Goal: Task Accomplishment & Management: Manage account settings

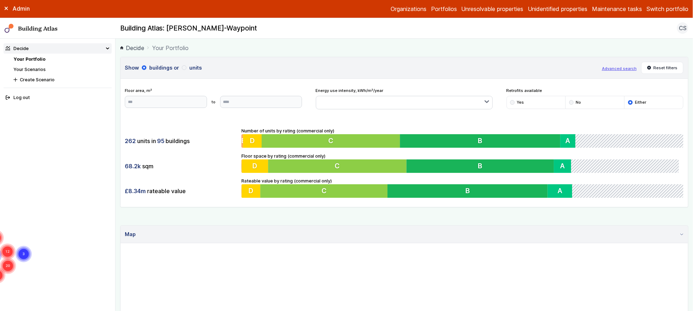
click at [39, 71] on link "Your Scenarios" at bounding box center [29, 69] width 32 height 5
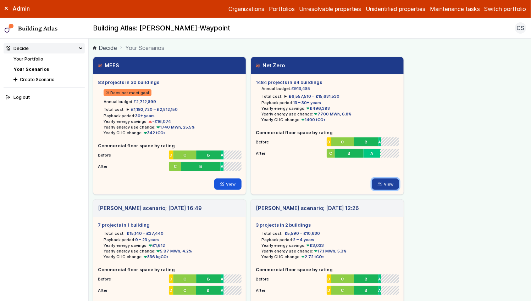
click at [387, 184] on link "View" at bounding box center [385, 184] width 27 height 11
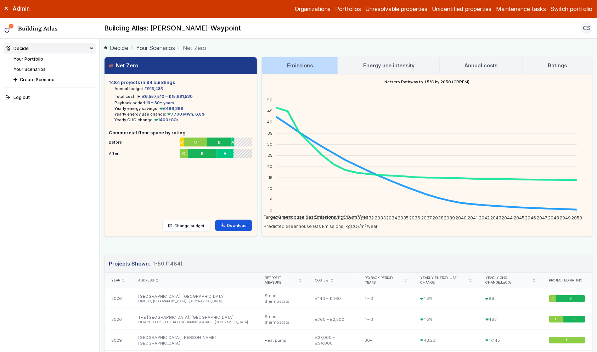
click at [258, 154] on div "Net Zero 1484 projects in 94 buildings Annual budget: £913,485 Total cost: £6,5…" at bounding box center [348, 147] width 489 height 180
click at [32, 59] on link "Your Portfolio" at bounding box center [28, 58] width 30 height 5
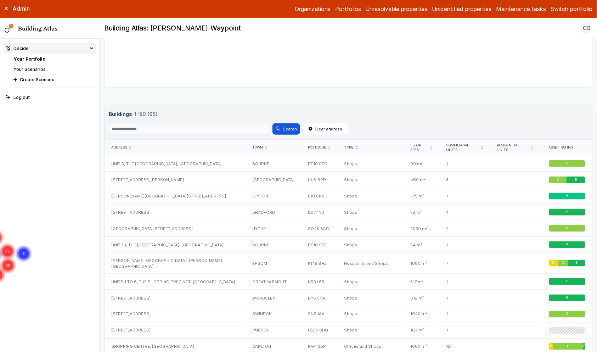
scroll to position [306, 0]
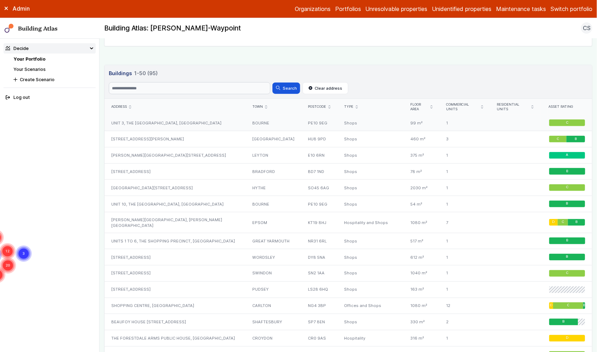
click at [177, 123] on div "UNIT 3, THE [GEOGRAPHIC_DATA], [GEOGRAPHIC_DATA]" at bounding box center [175, 123] width 141 height 16
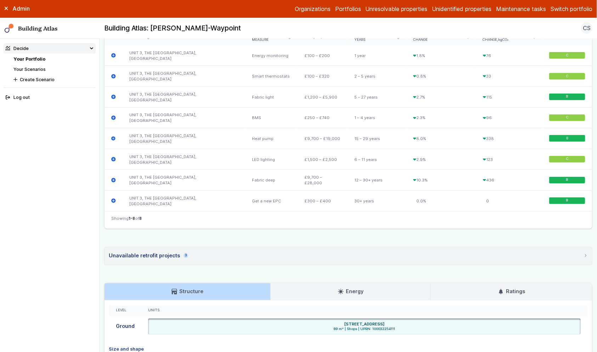
scroll to position [245, 0]
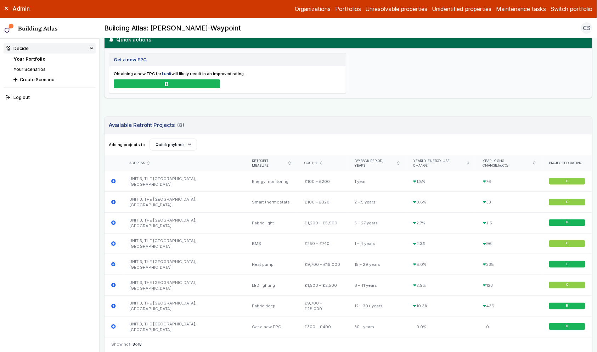
click at [124, 110] on div "UNIT 3, THE [GEOGRAPHIC_DATA], [GEOGRAPHIC_DATA] BOURNE PE10 9EG Provided addre…" at bounding box center [348, 170] width 489 height 716
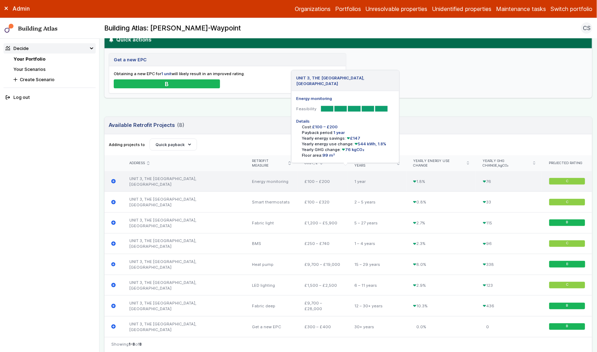
click at [112, 179] on icon "submit" at bounding box center [113, 181] width 5 height 5
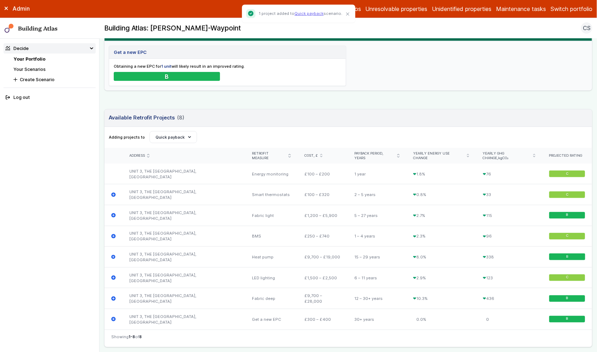
scroll to position [257, 0]
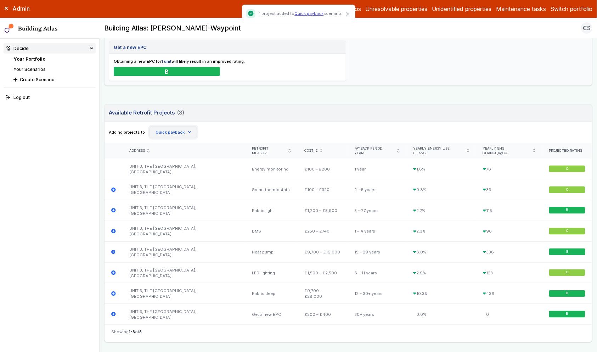
click at [174, 130] on button "Quick payback" at bounding box center [174, 132] width 48 height 12
click at [221, 124] on div "Adding projects to Create Scenario [PERSON_NAME] scenario; [DATE] 11:10 [PERSON…" at bounding box center [349, 132] width 488 height 21
click at [21, 67] on link "Your Scenarios" at bounding box center [29, 69] width 32 height 5
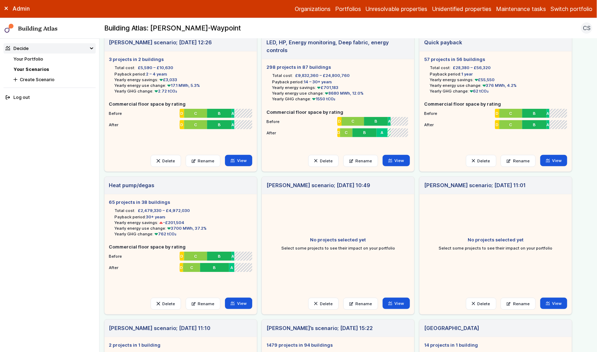
scroll to position [289, 0]
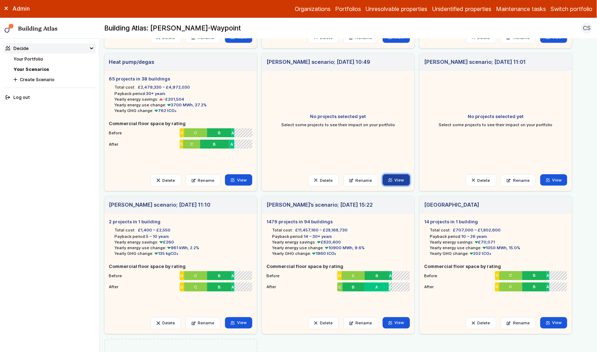
click at [405, 180] on link "View" at bounding box center [396, 179] width 27 height 11
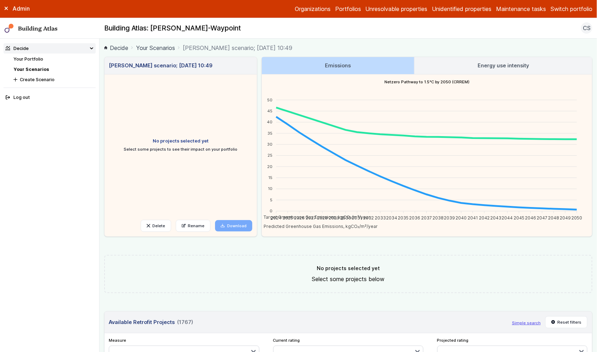
click at [34, 67] on link "Your Scenarios" at bounding box center [30, 69] width 35 height 5
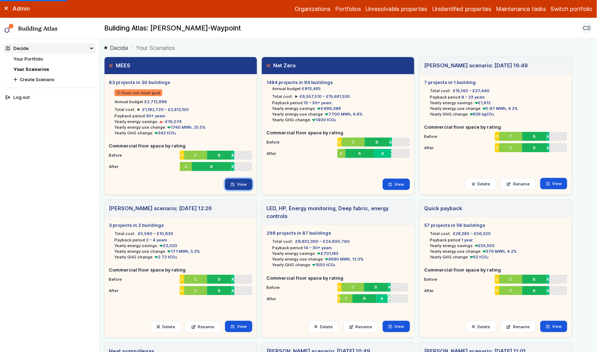
click at [238, 185] on link "View" at bounding box center [238, 184] width 27 height 11
click at [101, 195] on main "Decide Your Scenarios MEES 83 projects in 30 buildings Does not meet goal Annua…" at bounding box center [349, 195] width 498 height 313
click at [241, 186] on link "View" at bounding box center [238, 184] width 27 height 11
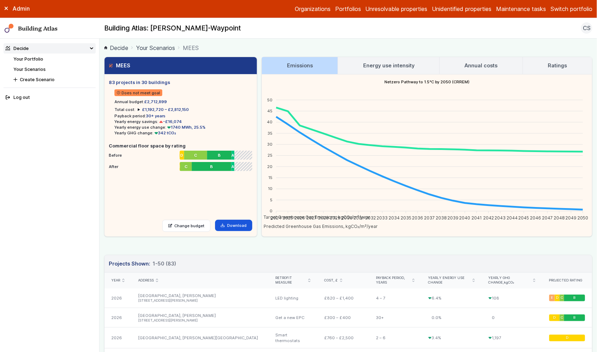
click at [162, 187] on ul "83 projects in 30 buildings Does not meet goal Annual budget: £2,712,899 Total …" at bounding box center [180, 145] width 143 height 132
click at [162, 186] on ul "83 projects in 30 buildings Does not meet goal Annual budget: £2,712,899 Total …" at bounding box center [180, 145] width 143 height 132
